Goal: Task Accomplishment & Management: Manage account settings

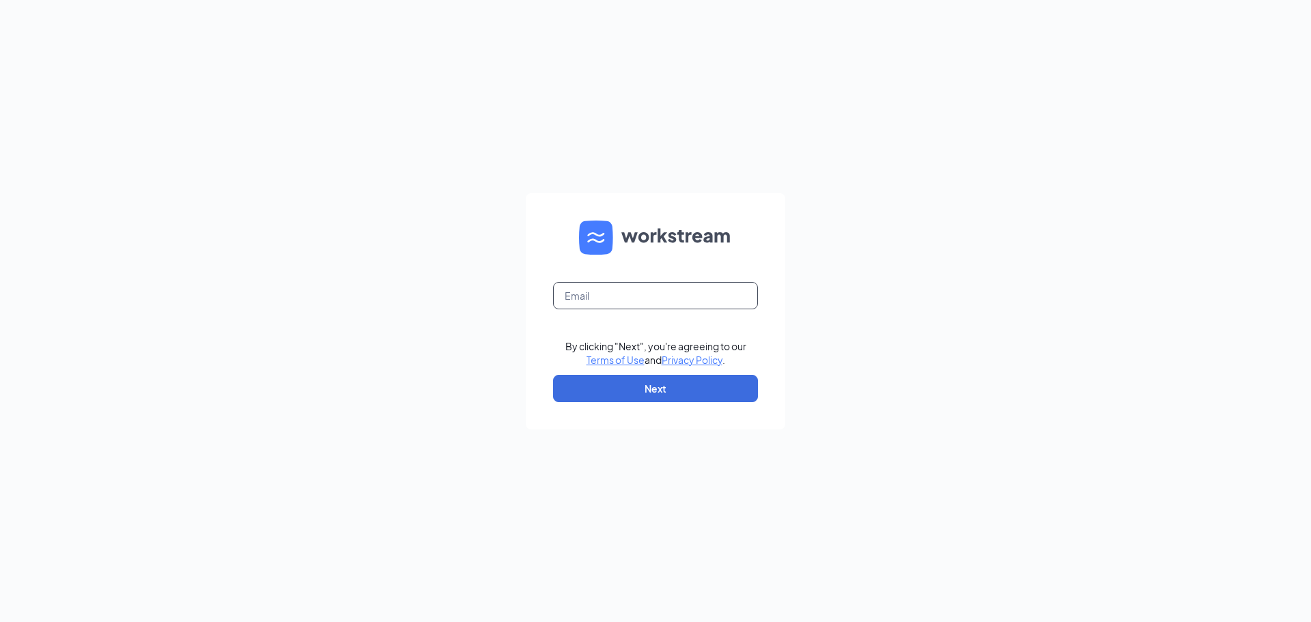
click at [703, 298] on input "text" at bounding box center [655, 295] width 205 height 27
type input "[EMAIL_ADDRESS][DOMAIN_NAME]"
click at [678, 385] on button "Next" at bounding box center [655, 388] width 205 height 27
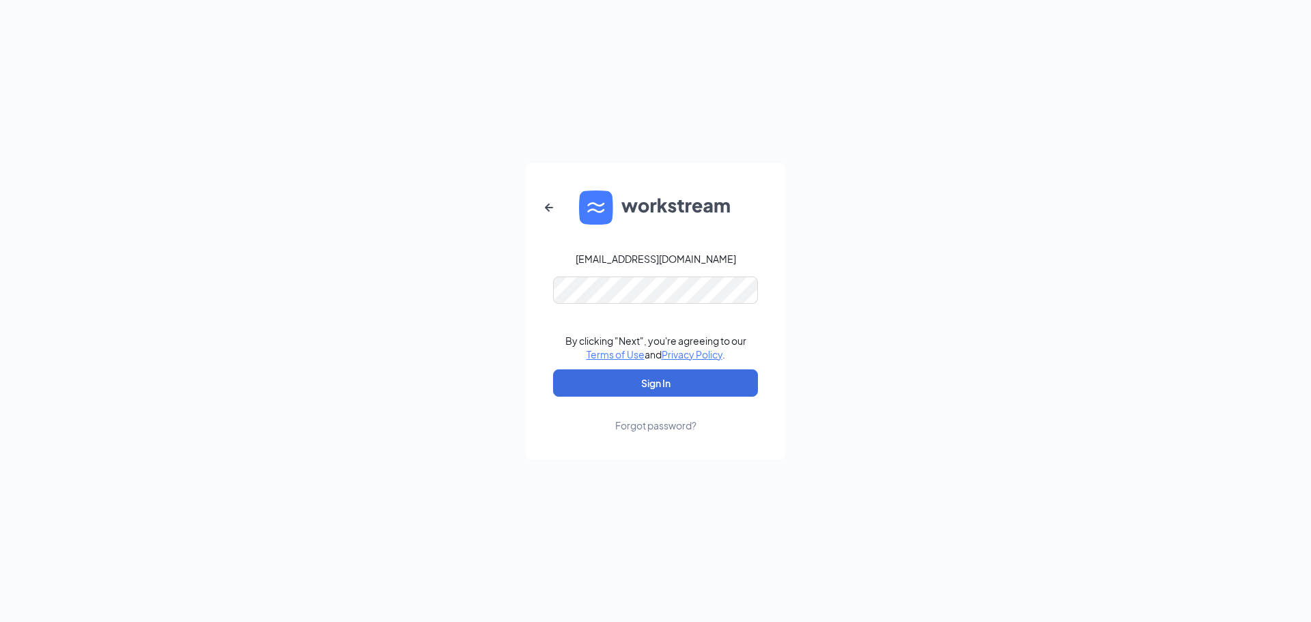
click at [651, 425] on div "Forgot password?" at bounding box center [655, 426] width 81 height 14
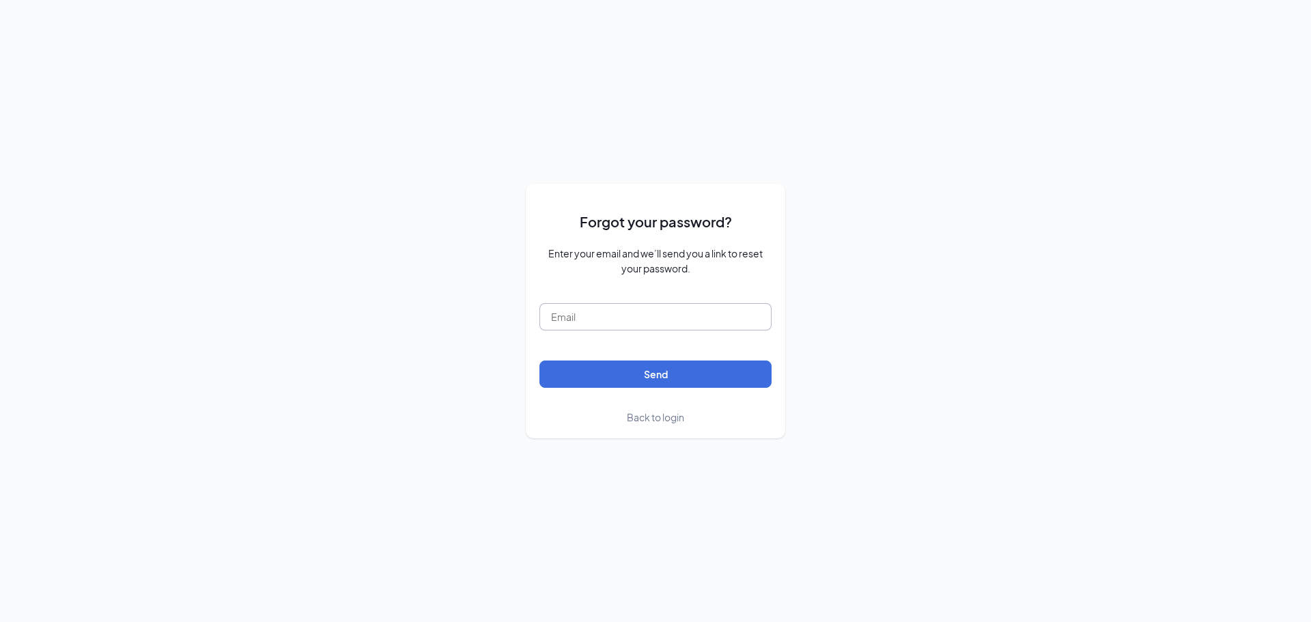
click at [613, 321] on input "text" at bounding box center [656, 316] width 232 height 27
type input "srp219@srpihop.com"
click at [662, 372] on button "Send" at bounding box center [656, 374] width 232 height 27
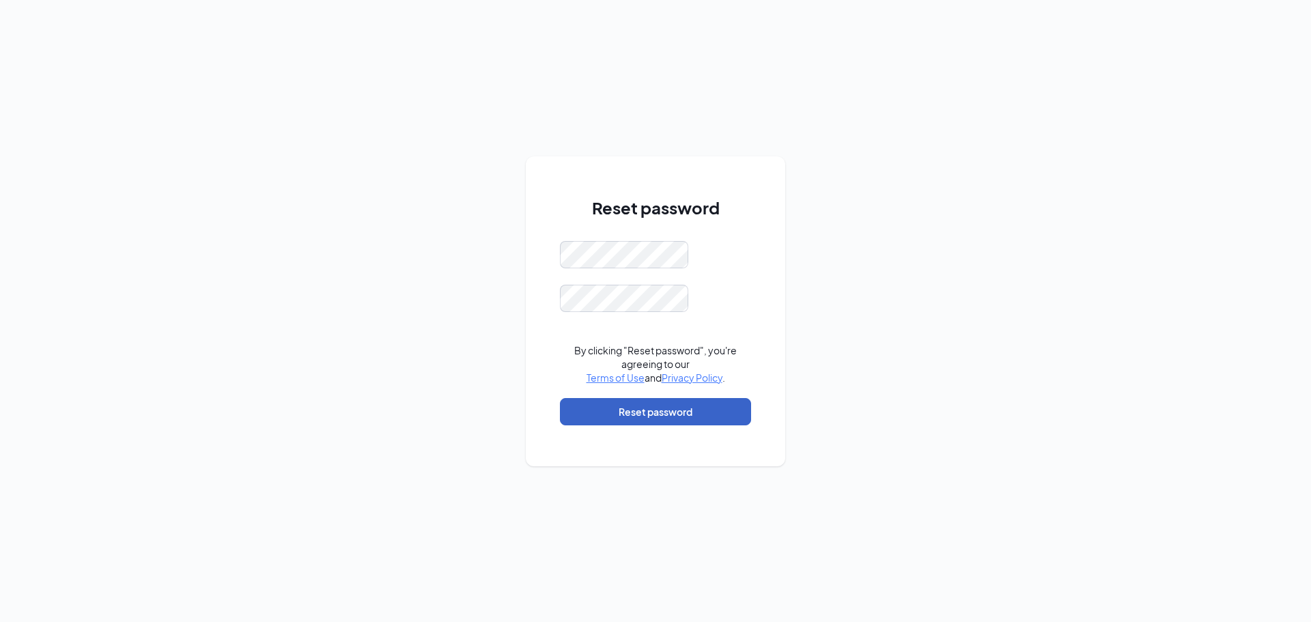
click at [643, 419] on button "Reset password" at bounding box center [655, 411] width 191 height 27
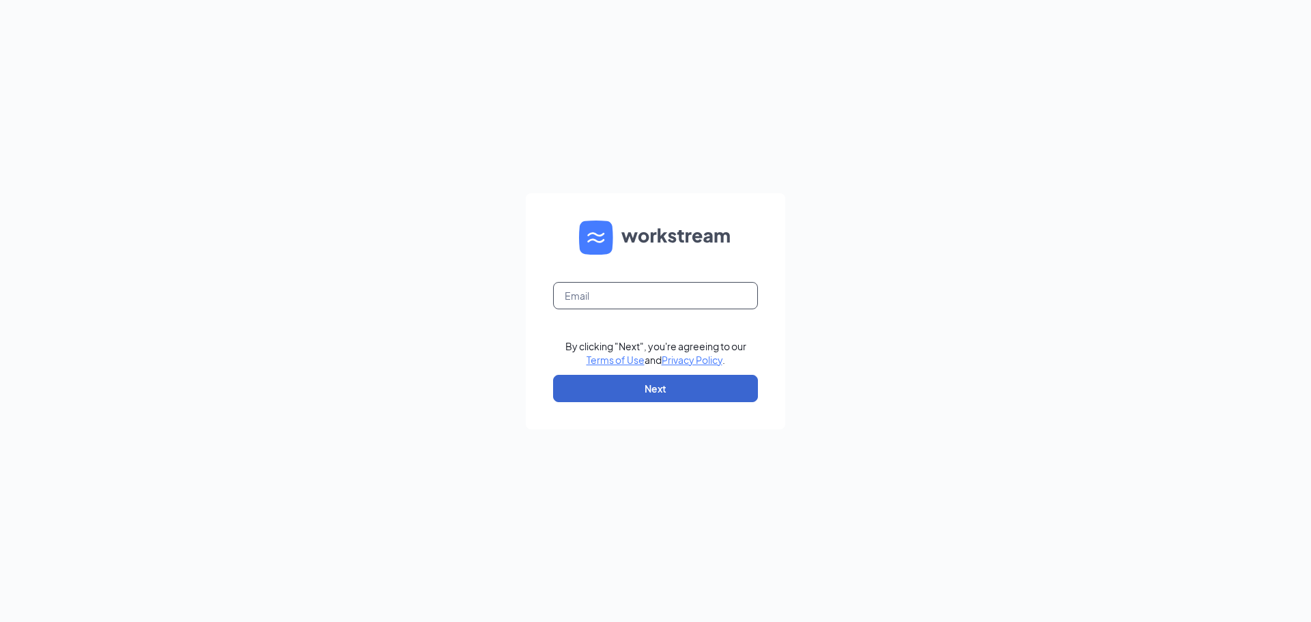
type input "[EMAIL_ADDRESS][DOMAIN_NAME]"
click at [651, 389] on button "Next" at bounding box center [655, 388] width 205 height 27
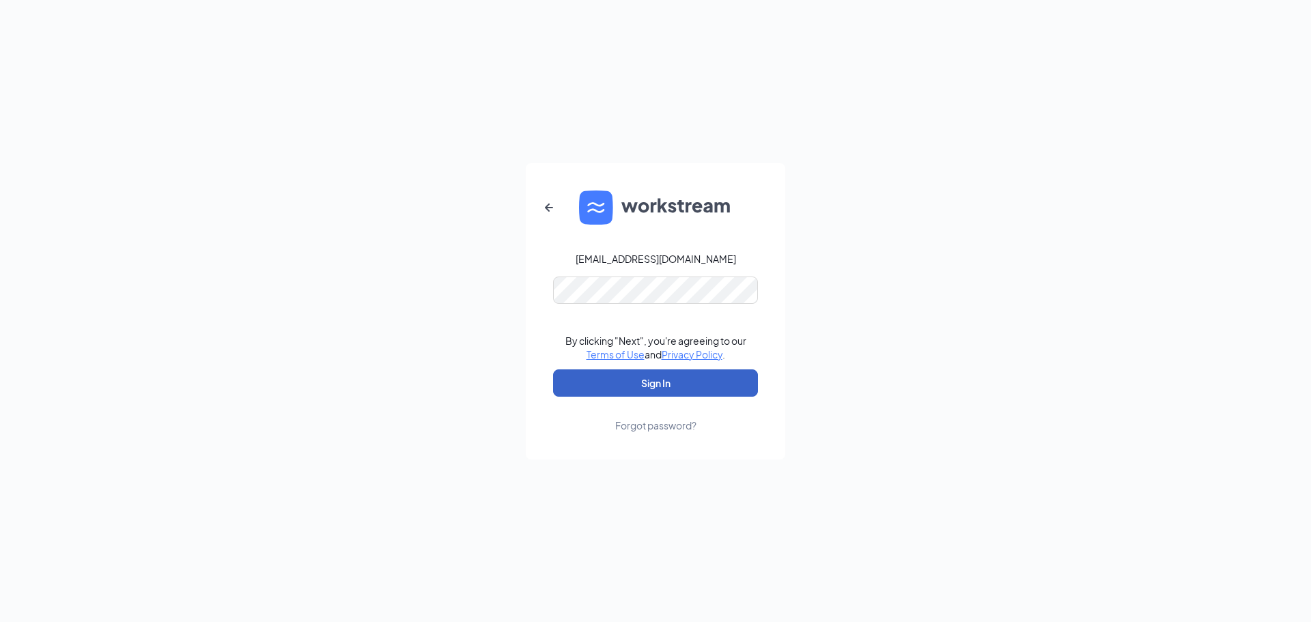
click at [666, 383] on button "Sign In" at bounding box center [655, 382] width 205 height 27
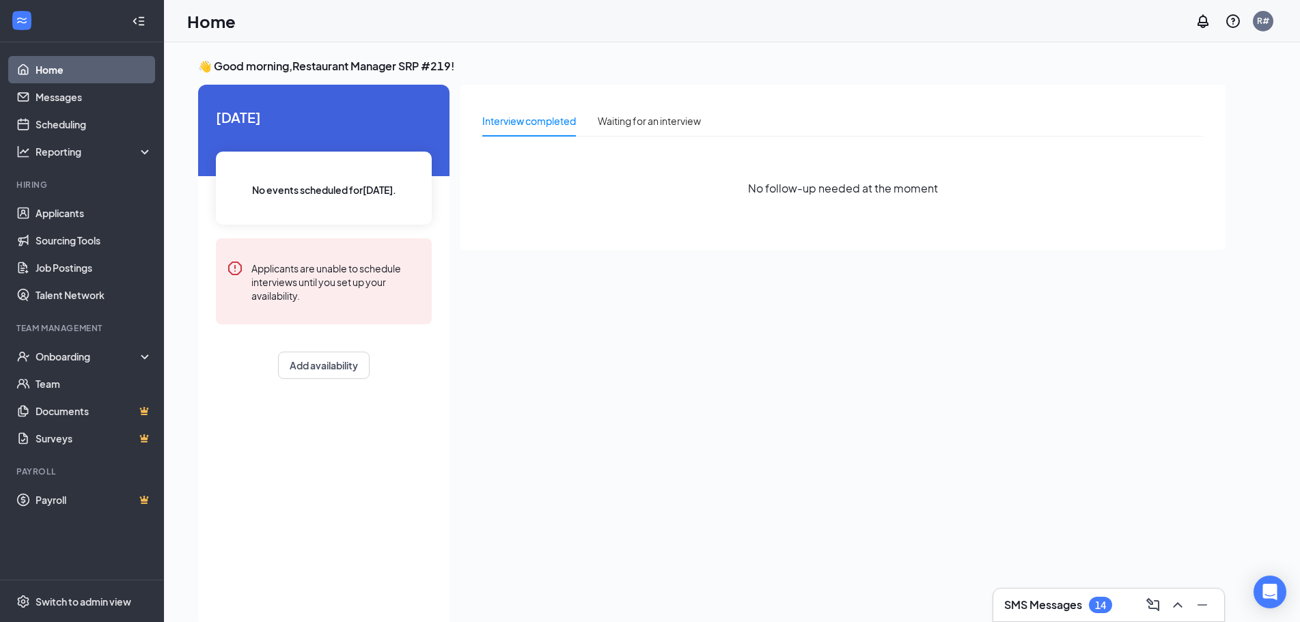
click at [1029, 610] on h3 "SMS Messages" at bounding box center [1043, 605] width 78 height 15
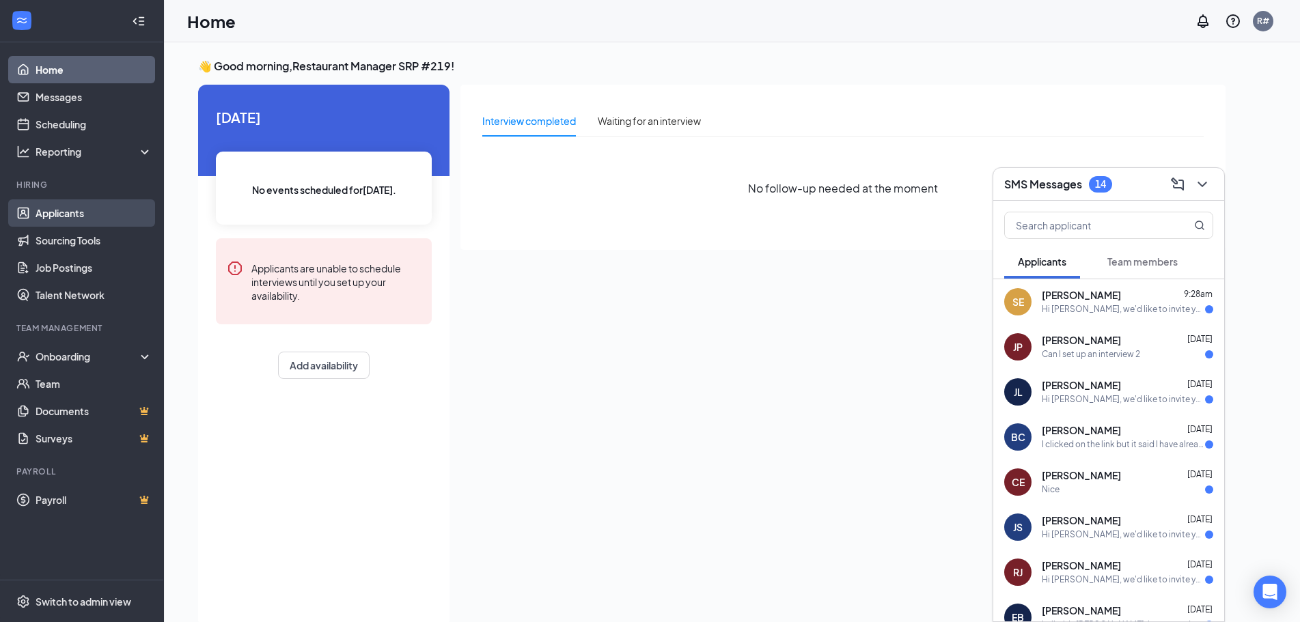
click at [50, 220] on link "Applicants" at bounding box center [94, 212] width 117 height 27
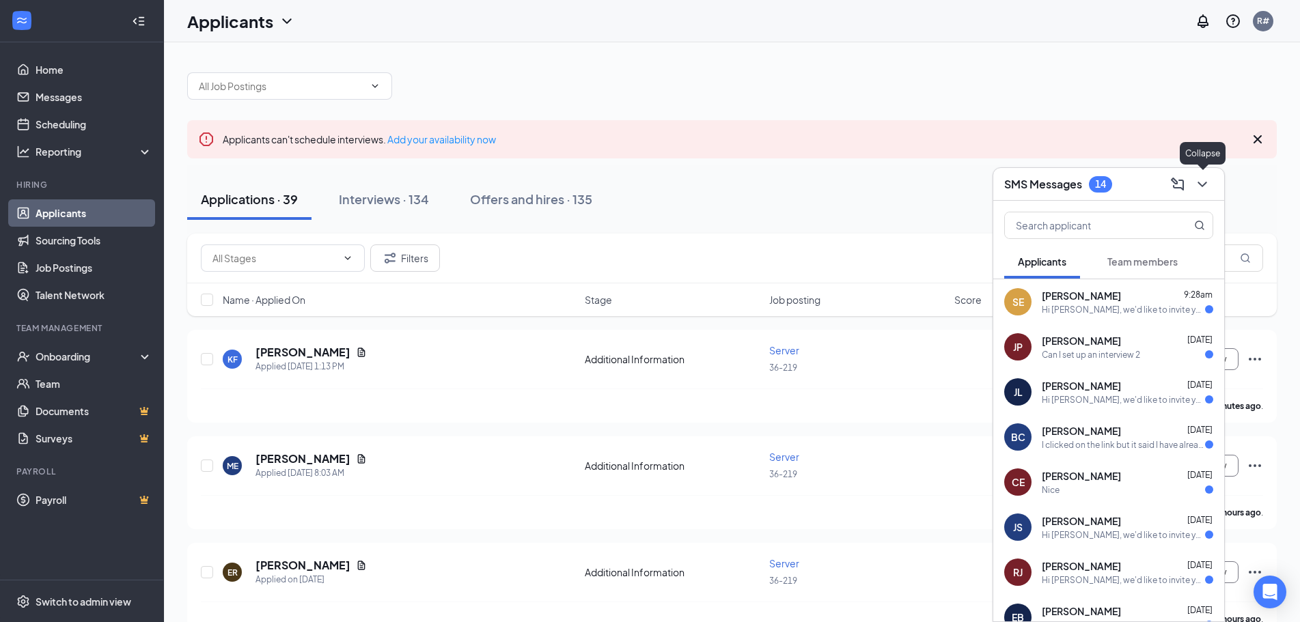
click at [1194, 187] on icon "ChevronDown" at bounding box center [1202, 184] width 16 height 16
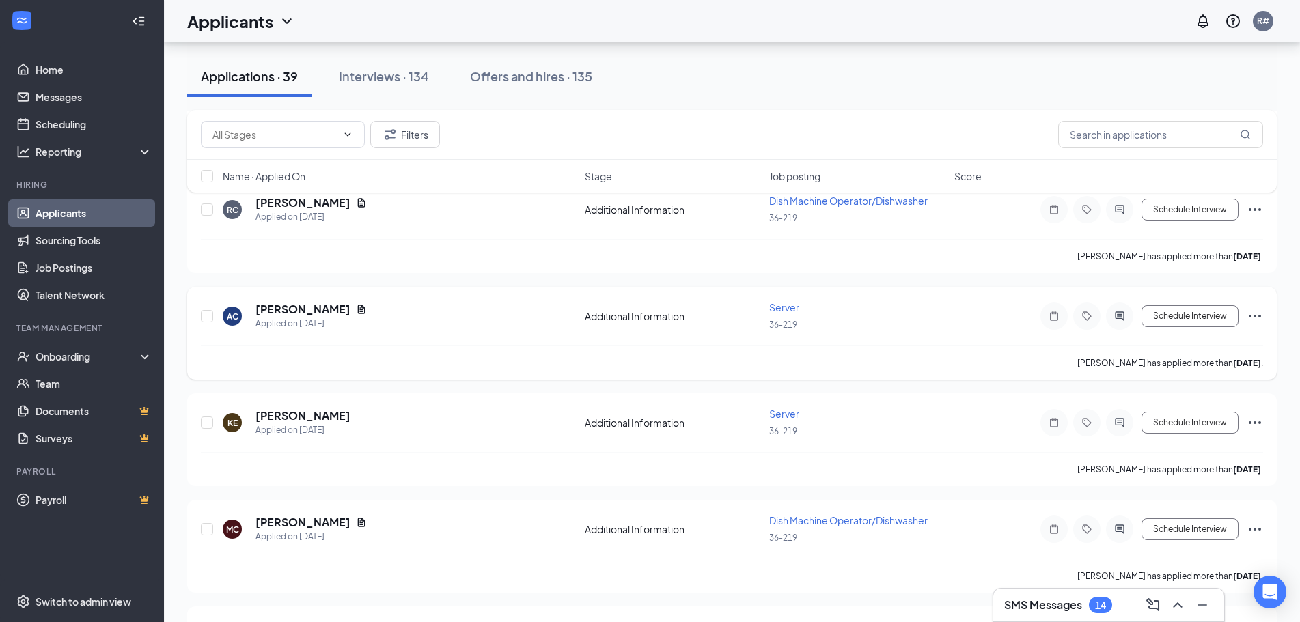
scroll to position [683, 0]
click at [395, 78] on div "Interviews · 134" at bounding box center [384, 76] width 90 height 17
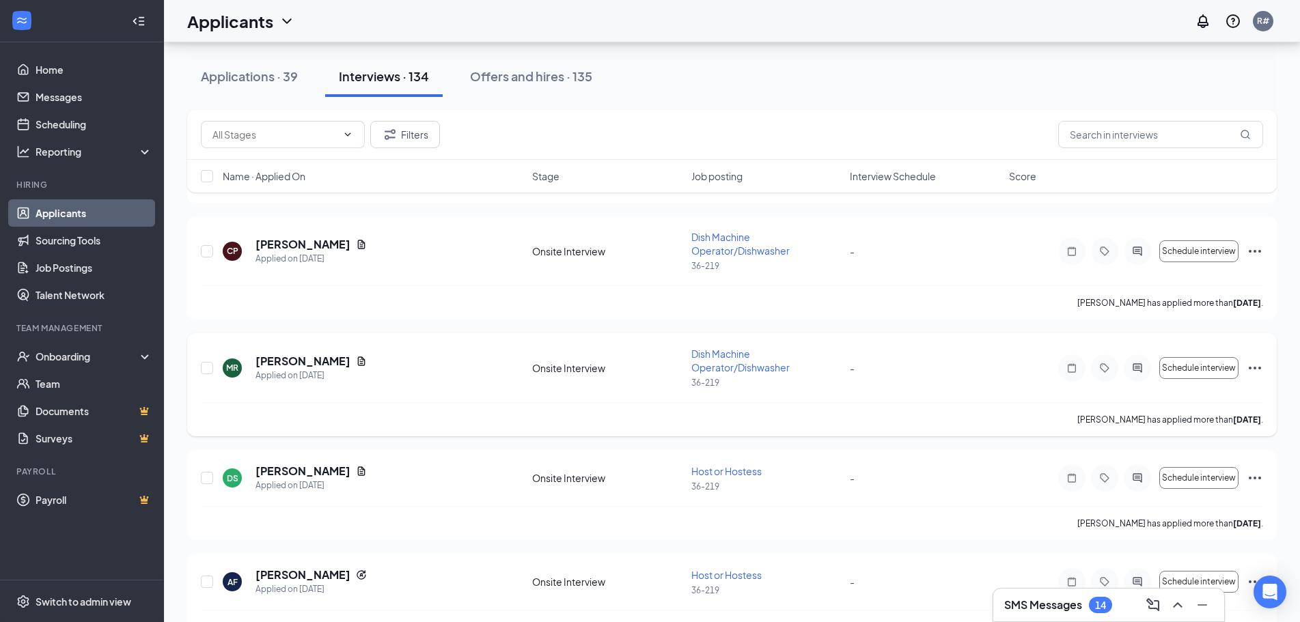
scroll to position [1298, 0]
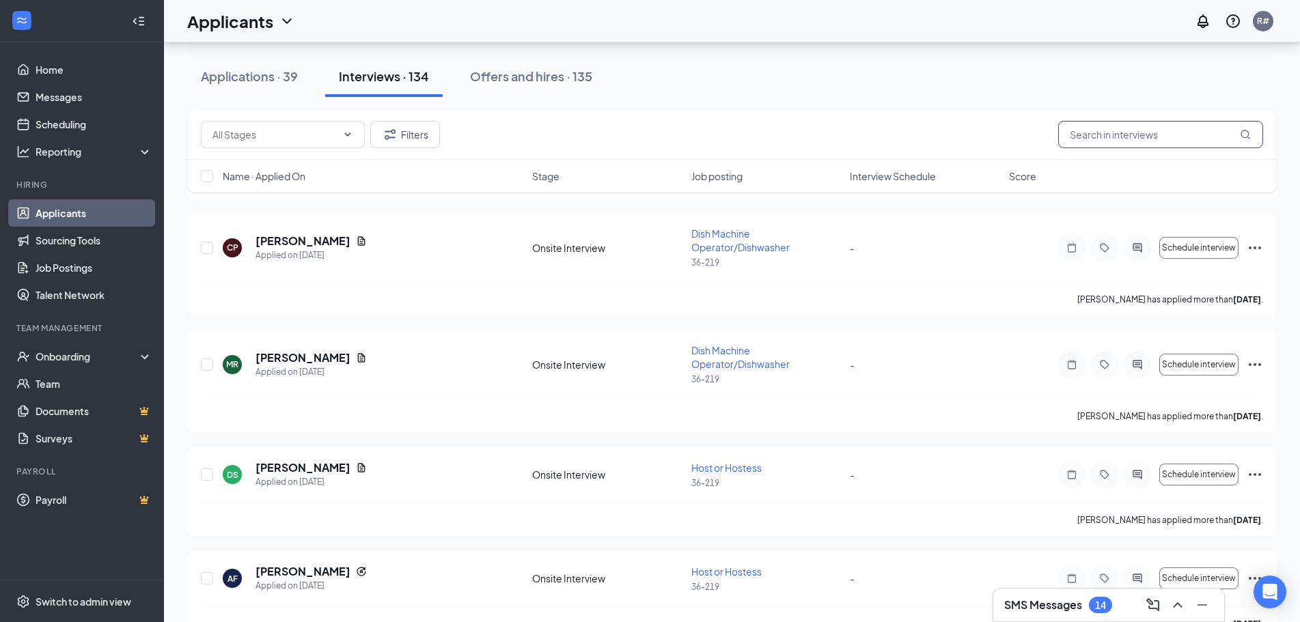
click at [1088, 142] on input "text" at bounding box center [1160, 134] width 205 height 27
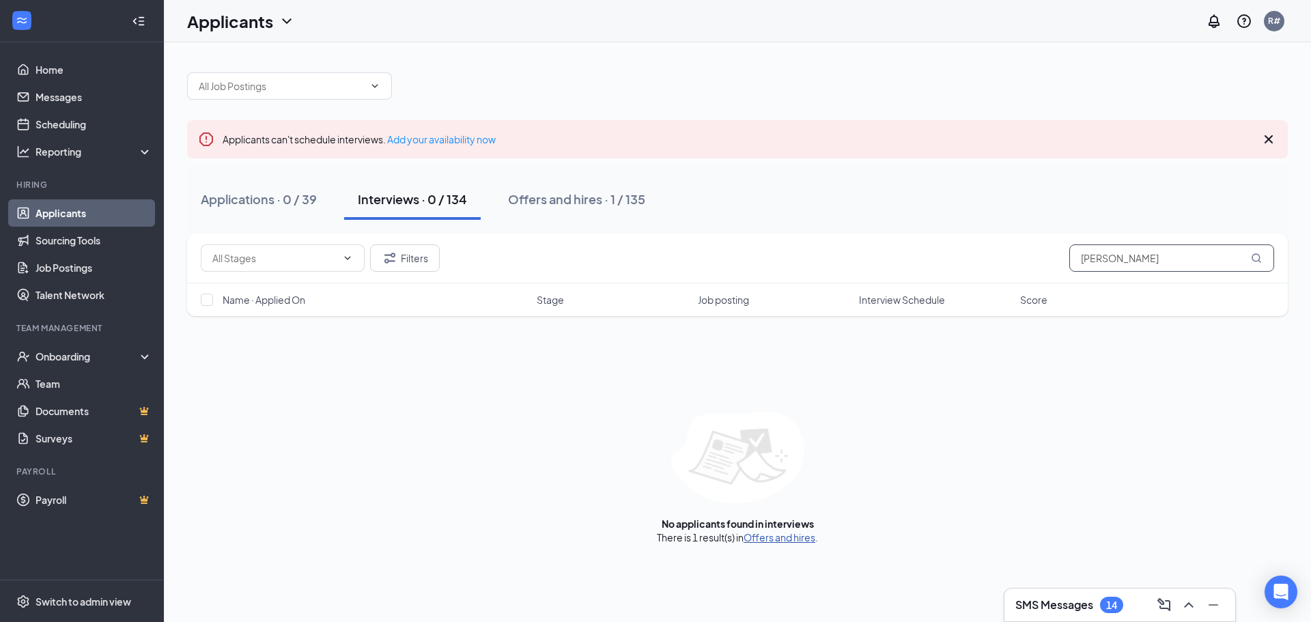
type input "[PERSON_NAME]"
click at [791, 537] on link "Offers and hires" at bounding box center [780, 537] width 72 height 12
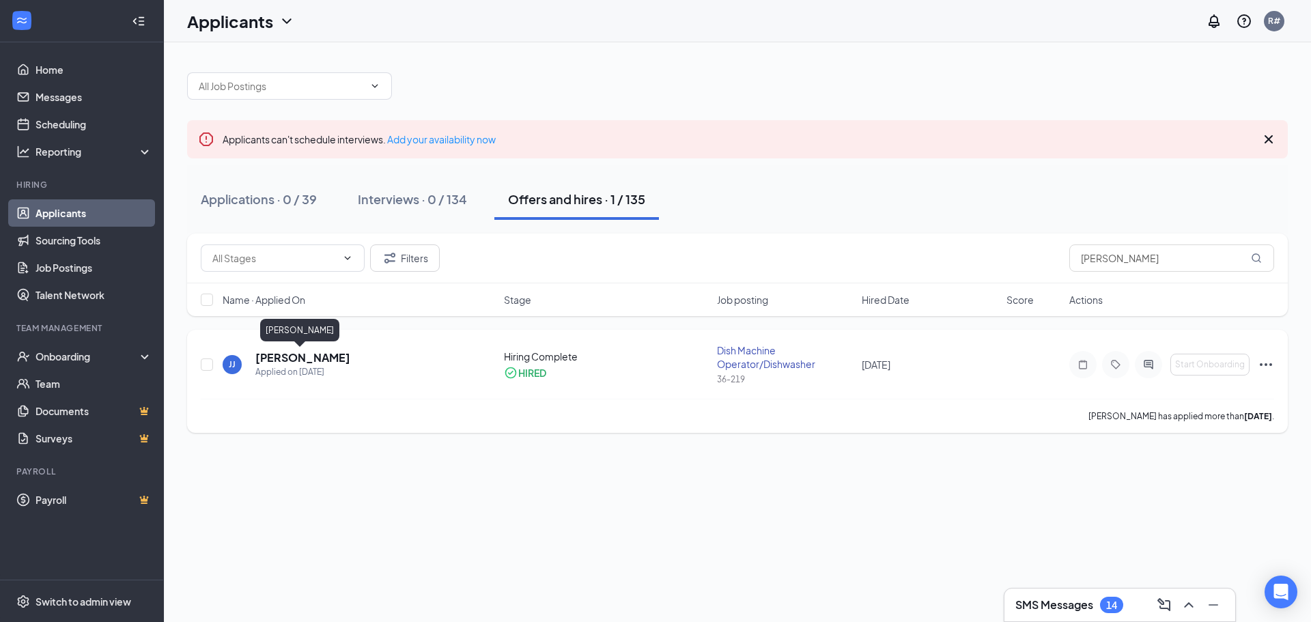
click at [297, 354] on h5 "[PERSON_NAME]" at bounding box center [302, 357] width 95 height 15
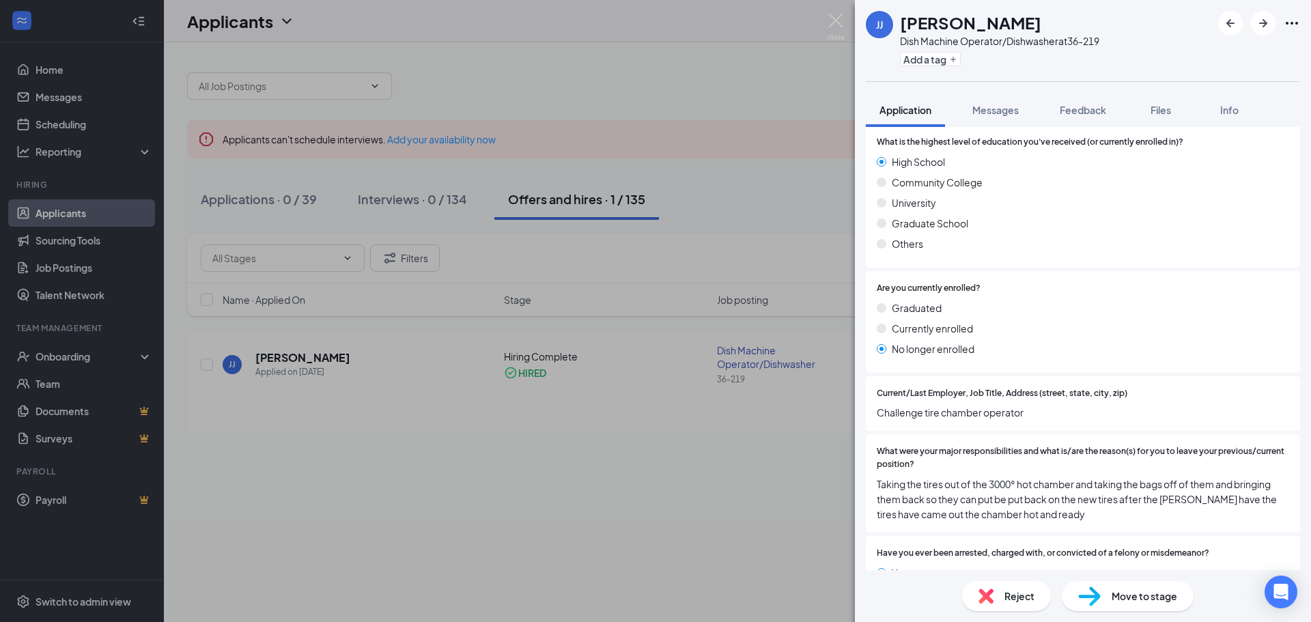
scroll to position [1141, 0]
